Goal: Navigation & Orientation: Find specific page/section

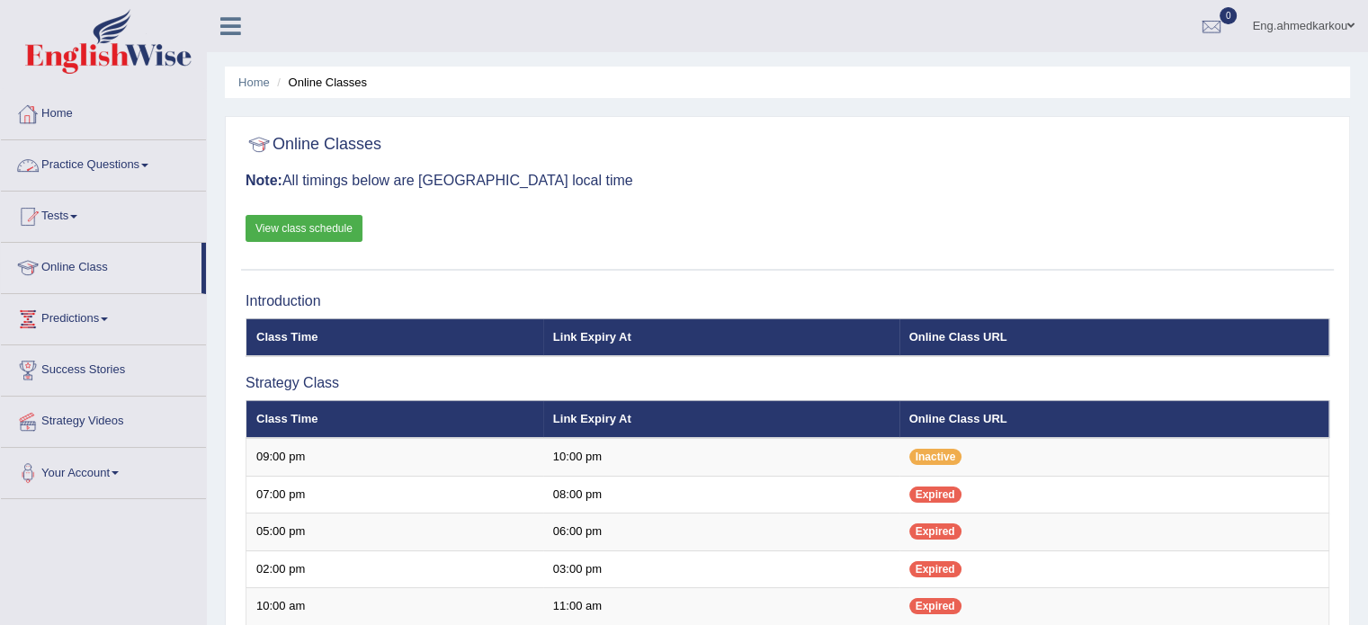
click at [58, 116] on link "Home" at bounding box center [103, 111] width 205 height 45
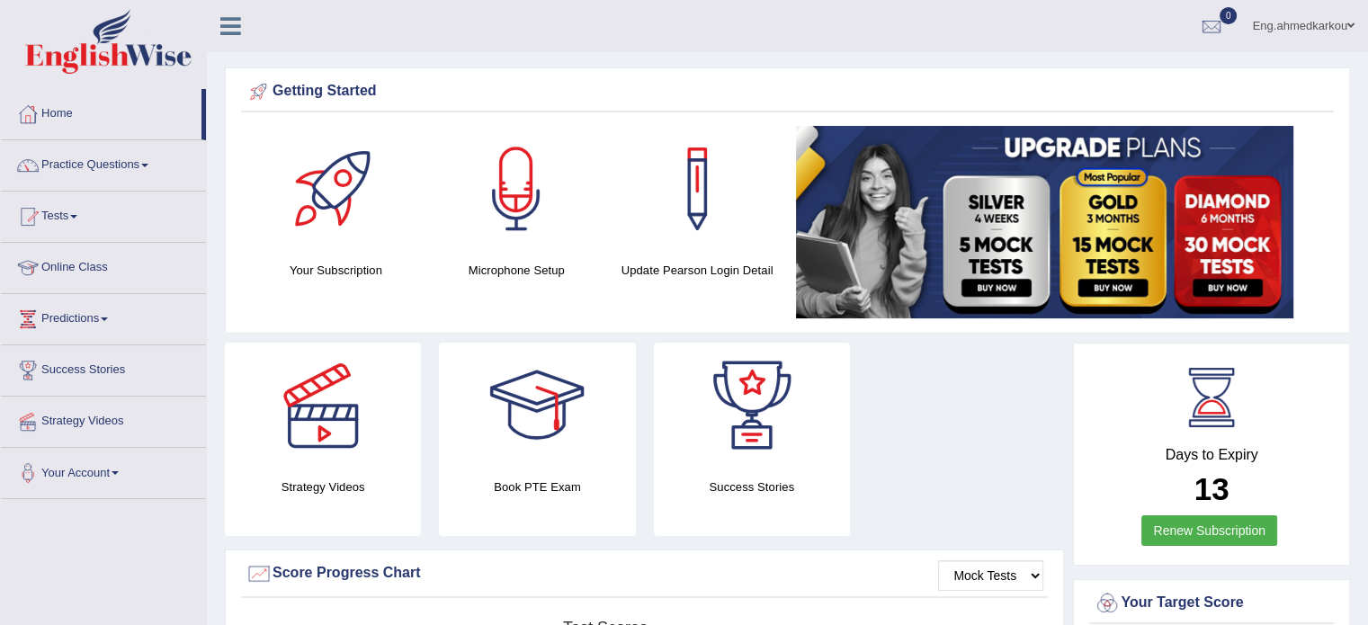
click at [965, 408] on div "Strategy Videos Book PTE Exam Success Stories" at bounding box center [644, 446] width 857 height 207
click at [93, 264] on link "Online Class" at bounding box center [103, 265] width 205 height 45
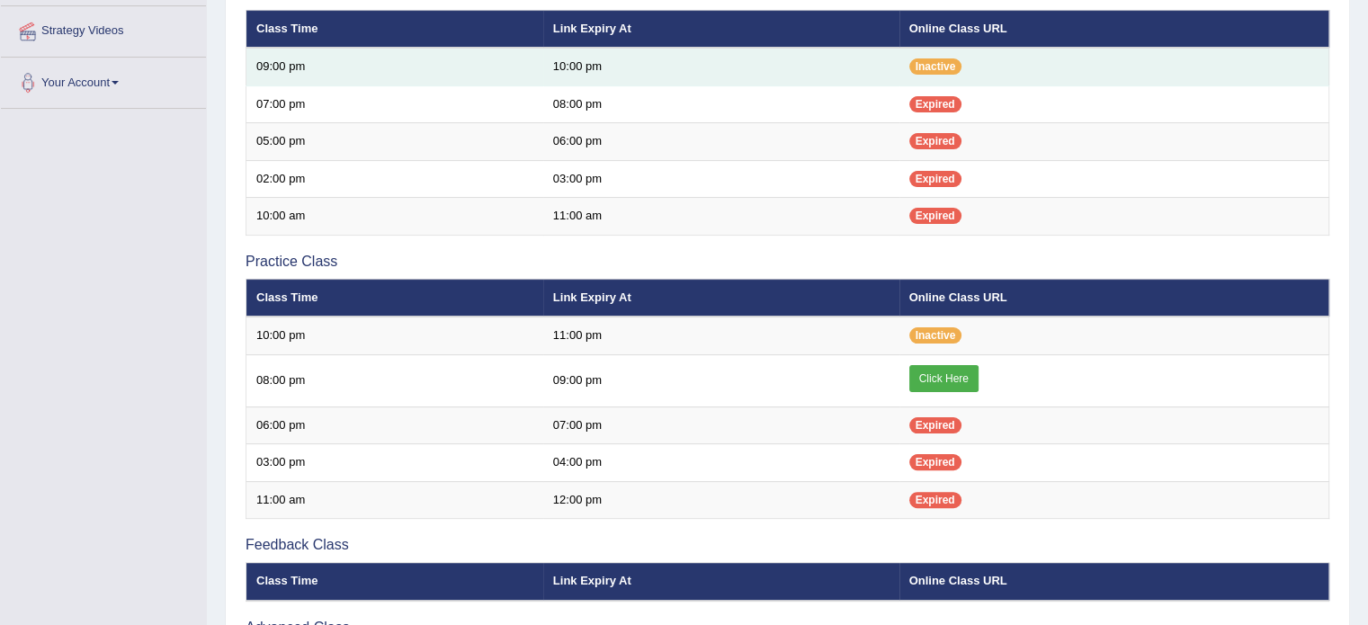
scroll to position [360, 0]
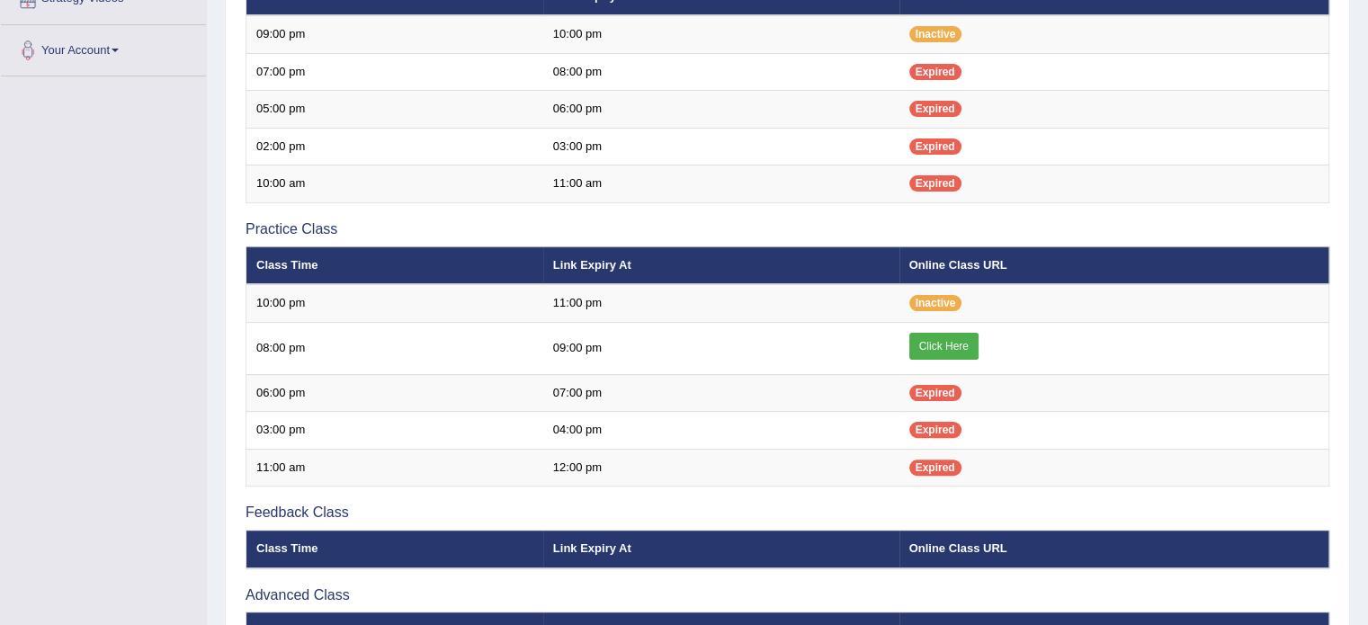
scroll to position [360, 0]
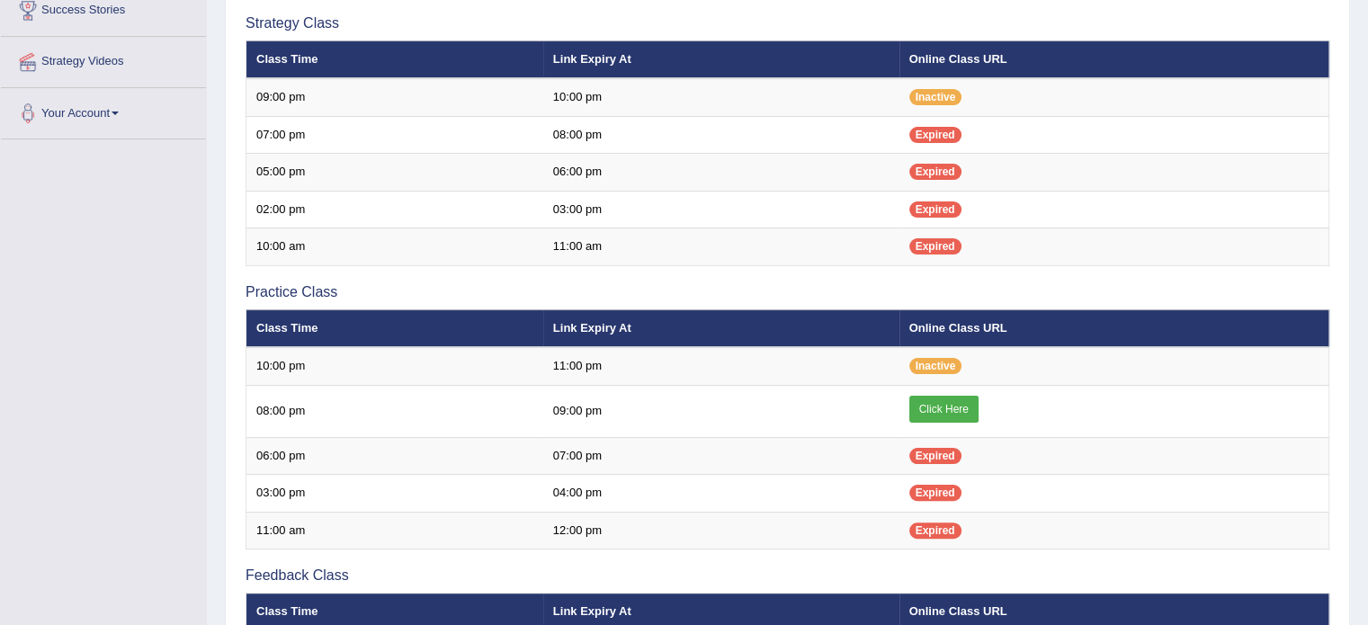
click at [511, 210] on td "02:00 pm" at bounding box center [395, 210] width 297 height 38
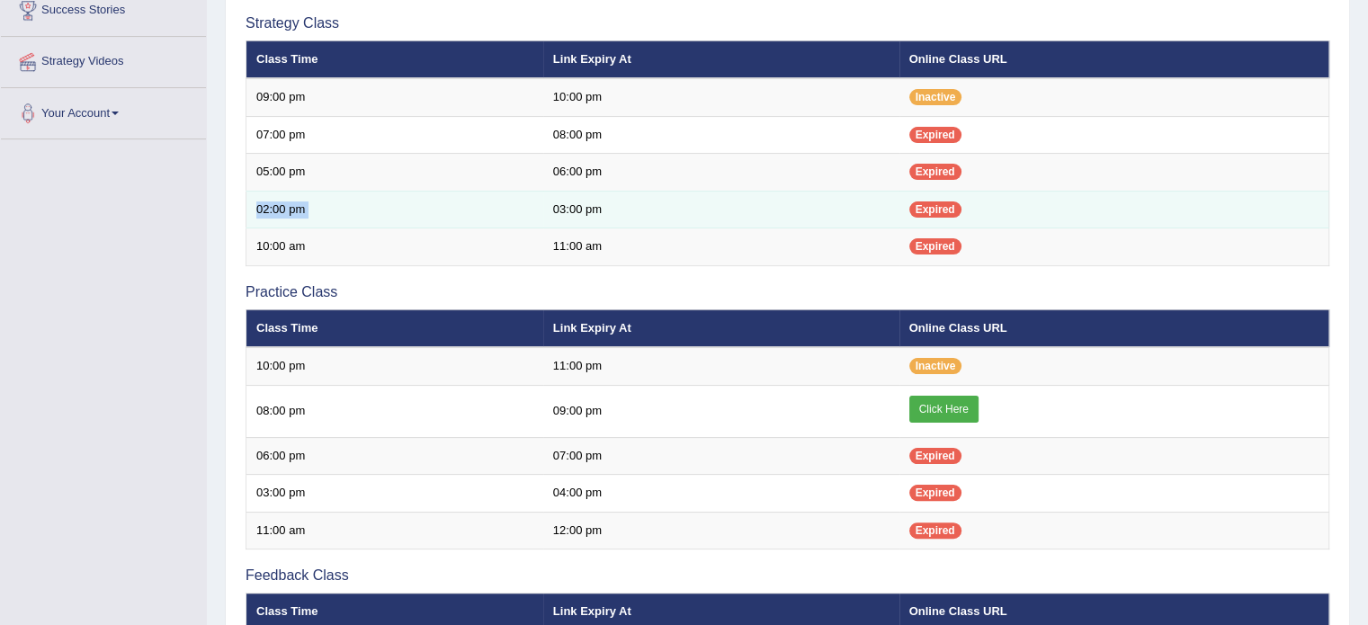
drag, startPoint x: 0, startPoint y: 0, endPoint x: 295, endPoint y: 213, distance: 364.1
click at [479, 215] on td "02:00 pm" at bounding box center [395, 210] width 297 height 38
